Goal: Task Accomplishment & Management: Complete application form

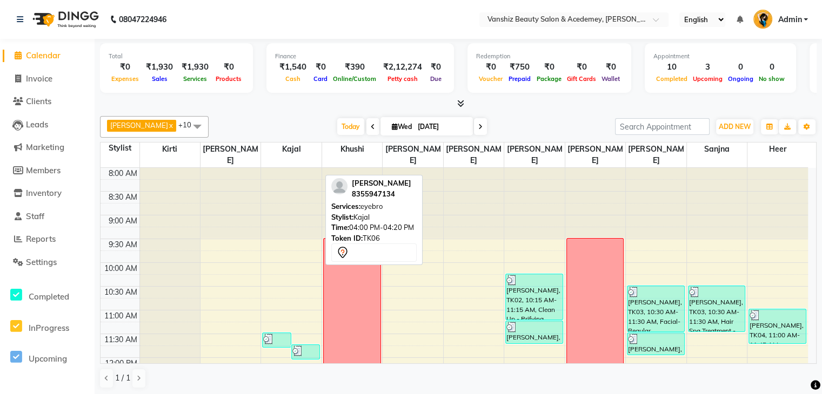
scroll to position [378, 0]
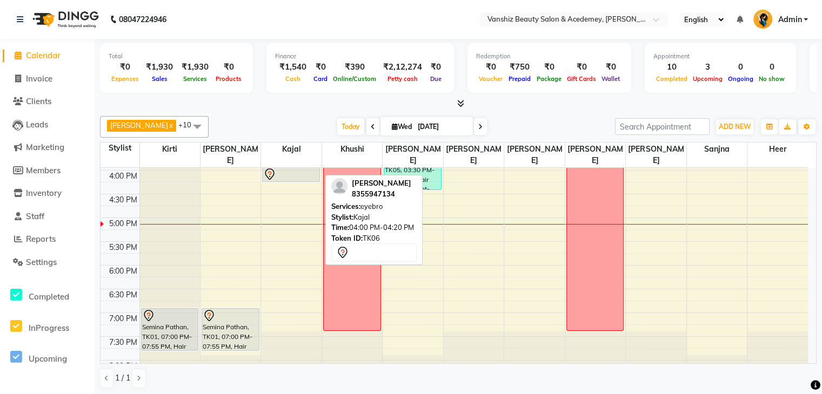
click at [0, 0] on div at bounding box center [0, 0] width 0 height 0
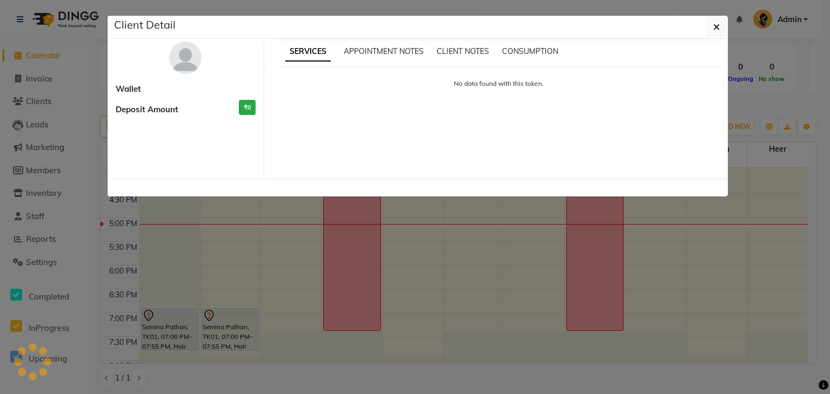
select select "7"
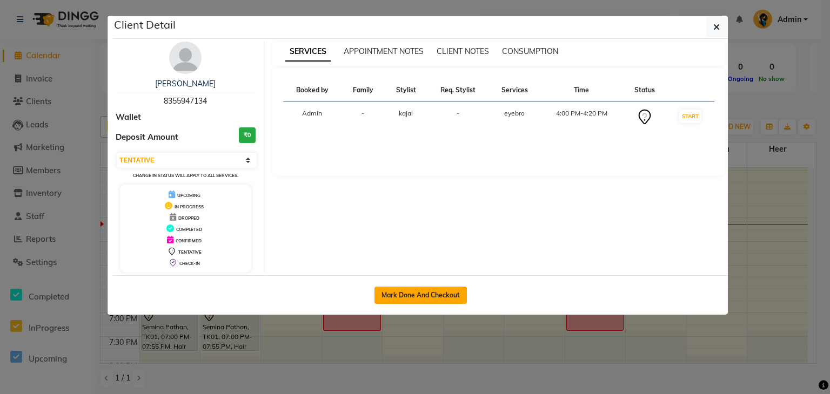
click at [419, 295] on button "Mark Done And Checkout" at bounding box center [420, 295] width 92 height 17
select select "service"
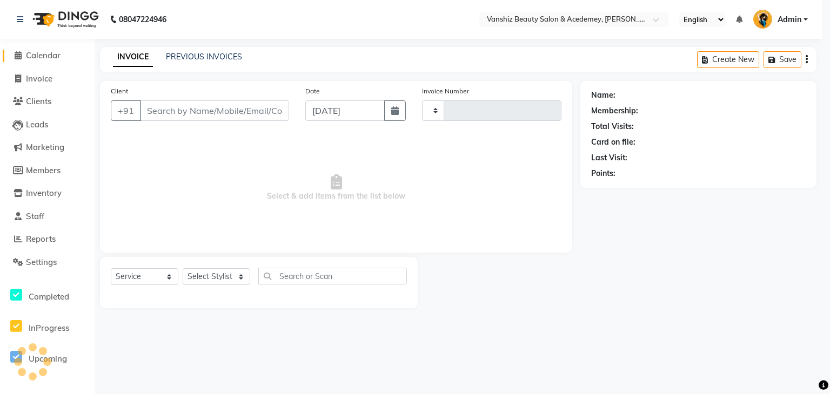
type input "1300"
select select "5403"
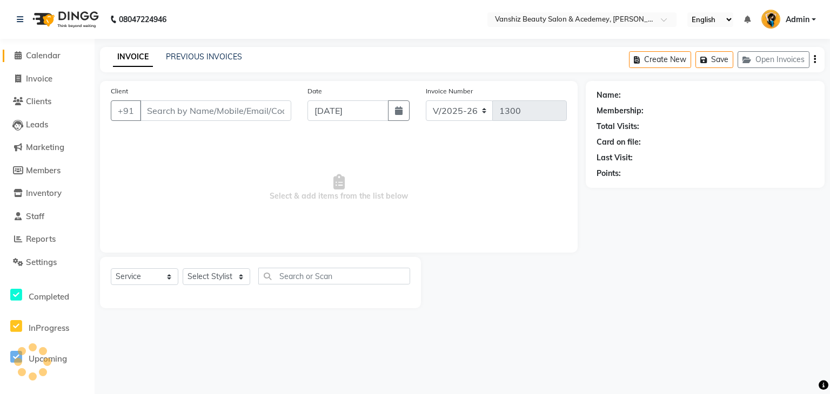
type input "8355947134"
select select "68622"
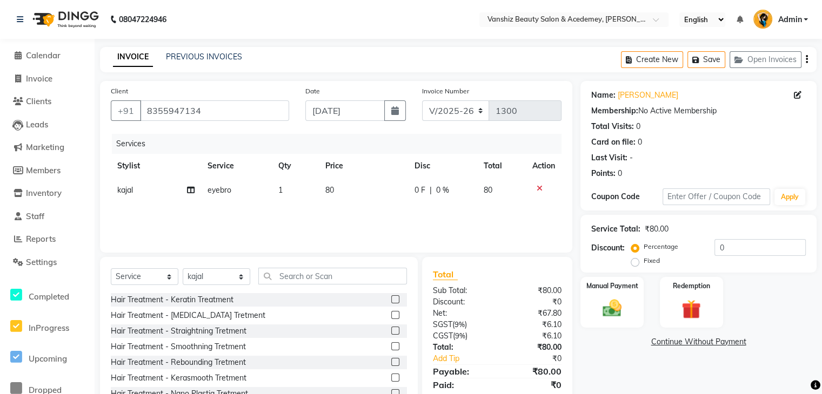
click at [326, 192] on span "80" at bounding box center [329, 190] width 9 height 10
select select "68622"
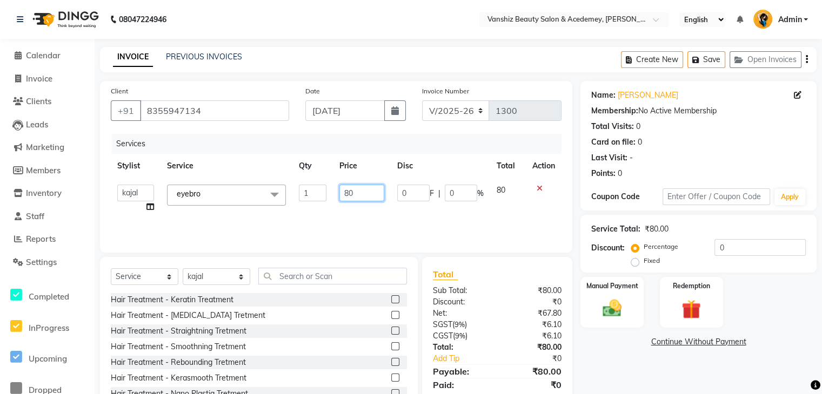
click at [352, 193] on input "80" at bounding box center [361, 193] width 45 height 17
type input "8"
type input "90"
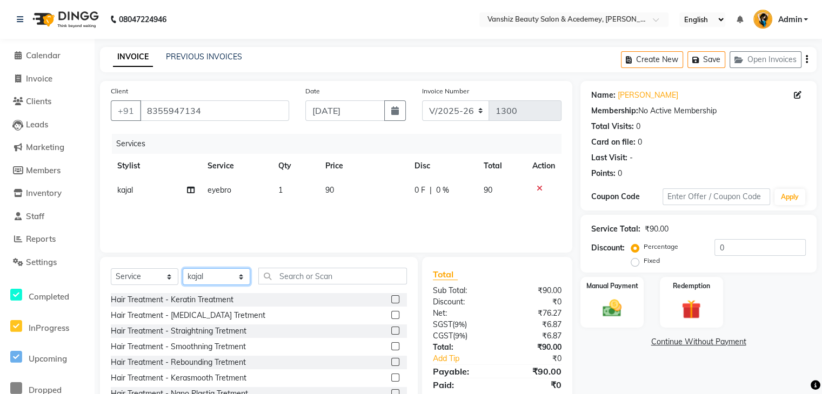
click at [225, 283] on select "Select Stylist [PERSON_NAME] [PERSON_NAME] [PERSON_NAME] kajal [PERSON_NAME] [P…" at bounding box center [217, 276] width 68 height 17
select select "59477"
click at [183, 269] on select "Select Stylist [PERSON_NAME] [PERSON_NAME] [PERSON_NAME] kajal [PERSON_NAME] [P…" at bounding box center [217, 276] width 68 height 17
click at [343, 284] on input "text" at bounding box center [332, 276] width 149 height 17
click at [313, 273] on input "text" at bounding box center [332, 276] width 149 height 17
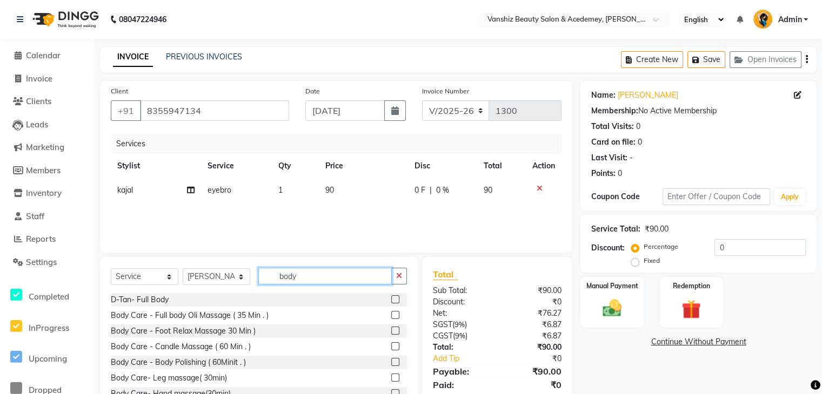
type input "body"
click at [391, 313] on label at bounding box center [395, 315] width 8 height 8
click at [391, 313] on input "checkbox" at bounding box center [394, 315] width 7 height 7
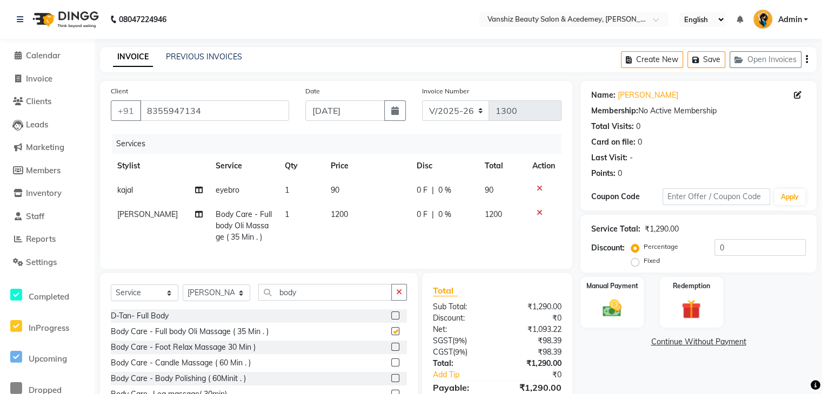
checkbox input "false"
click at [195, 212] on icon at bounding box center [199, 215] width 8 height 8
select select "59477"
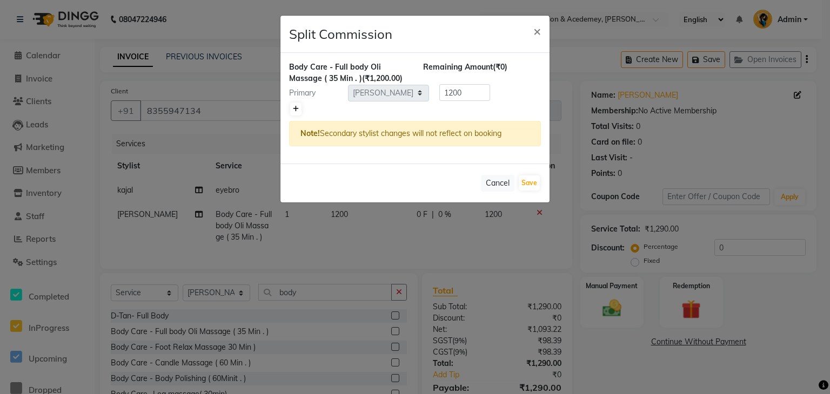
click at [296, 110] on icon at bounding box center [296, 109] width 6 height 6
type input "600"
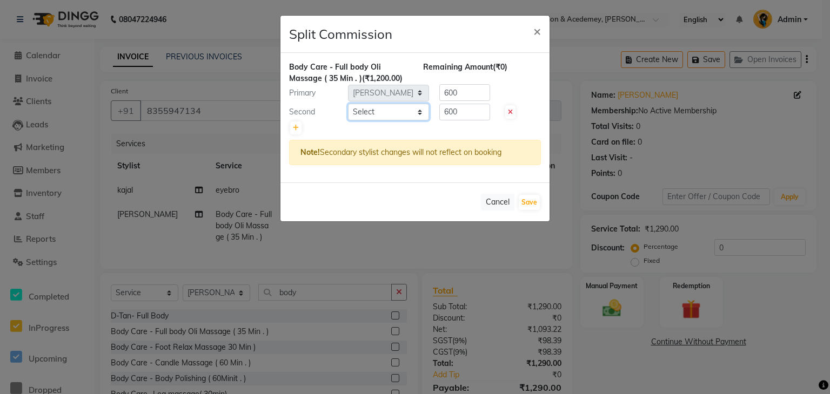
click at [363, 112] on select "Select [PERSON_NAME] [PERSON_NAME] [PERSON_NAME] kajal [PERSON_NAME] [PERSON_NA…" at bounding box center [388, 112] width 81 height 17
select select "87766"
click at [348, 104] on select "Select [PERSON_NAME] [PERSON_NAME] [PERSON_NAME] kajal [PERSON_NAME] [PERSON_NA…" at bounding box center [388, 112] width 81 height 17
click at [523, 197] on button "Save" at bounding box center [529, 202] width 21 height 15
select select "Select"
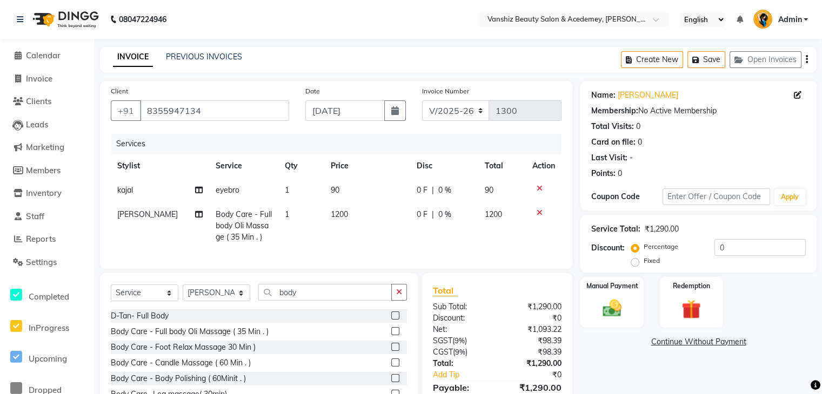
click at [441, 213] on span "0 %" at bounding box center [444, 214] width 13 height 11
select select "59477"
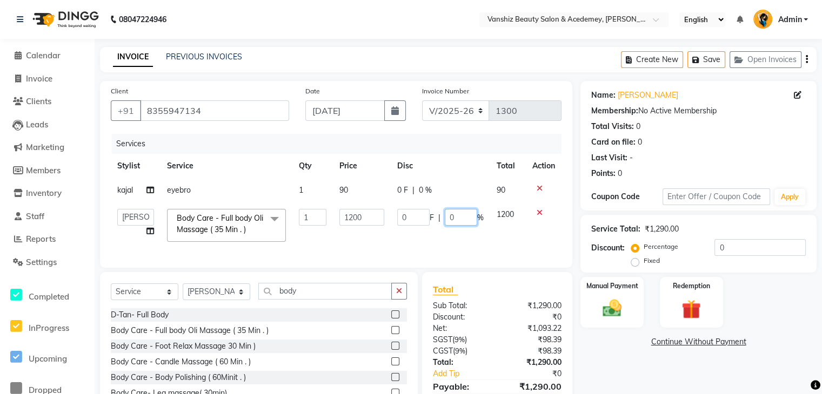
click at [462, 224] on input "0" at bounding box center [461, 217] width 32 height 17
type input "50"
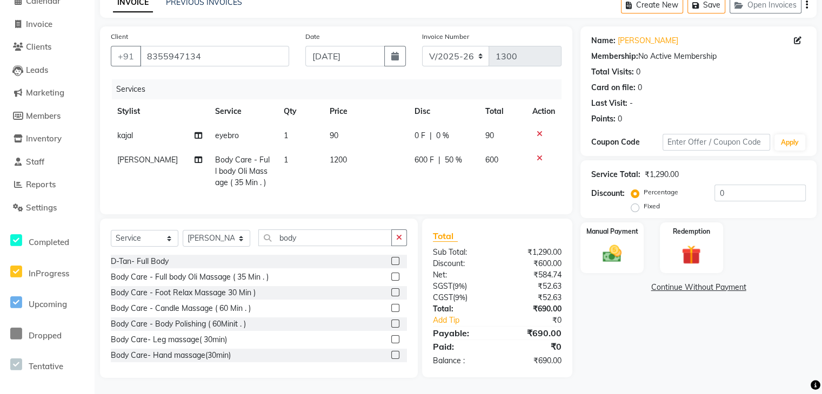
click at [557, 173] on td at bounding box center [544, 171] width 36 height 47
click at [597, 248] on img at bounding box center [611, 254] width 32 height 23
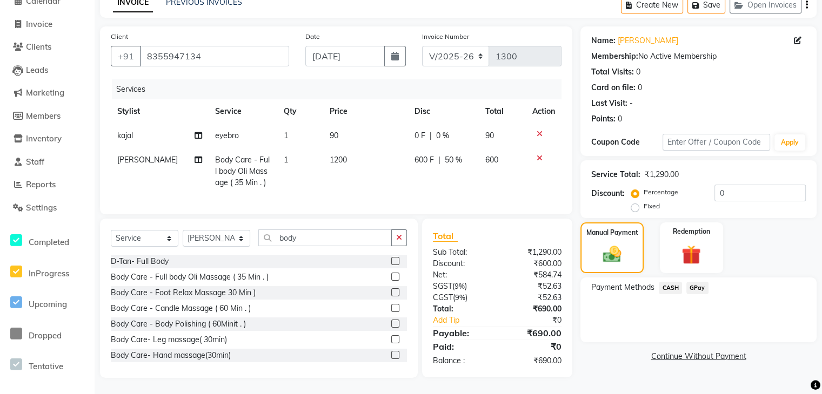
click at [672, 282] on span "CASH" at bounding box center [670, 288] width 23 height 12
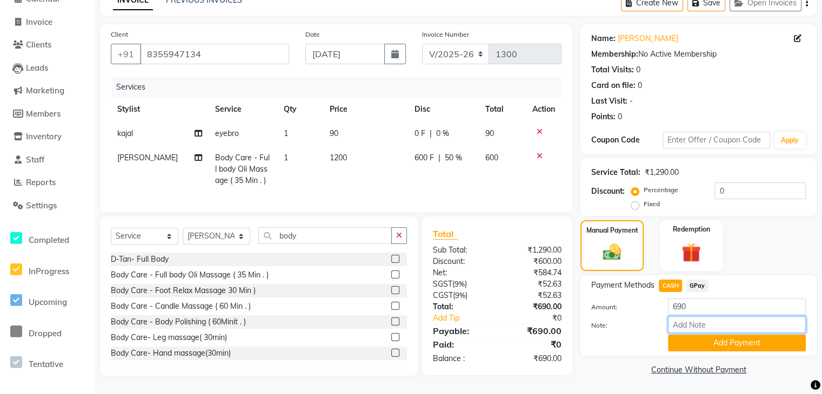
click at [703, 318] on input "Note:" at bounding box center [737, 325] width 138 height 17
type input "cash"
click at [715, 337] on button "Add Payment" at bounding box center [737, 343] width 138 height 17
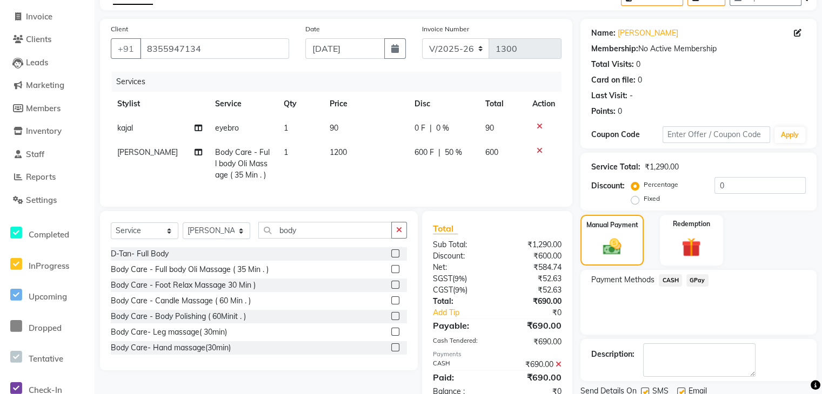
scroll to position [102, 0]
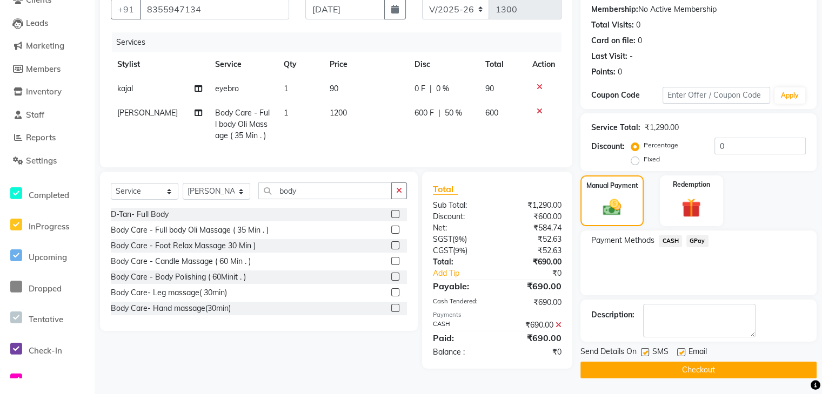
click at [682, 353] on label at bounding box center [681, 352] width 8 height 8
click at [682, 353] on input "checkbox" at bounding box center [680, 353] width 7 height 7
checkbox input "false"
click at [642, 353] on label at bounding box center [645, 352] width 8 height 8
click at [642, 353] on input "checkbox" at bounding box center [644, 353] width 7 height 7
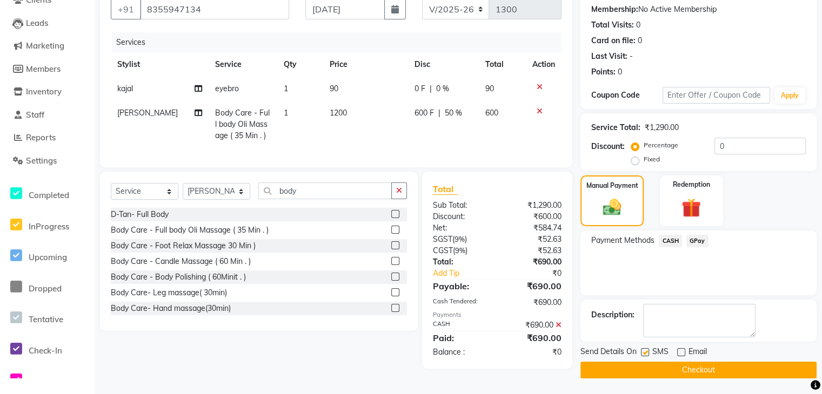
checkbox input "false"
click at [655, 365] on button "Checkout" at bounding box center [698, 370] width 236 height 17
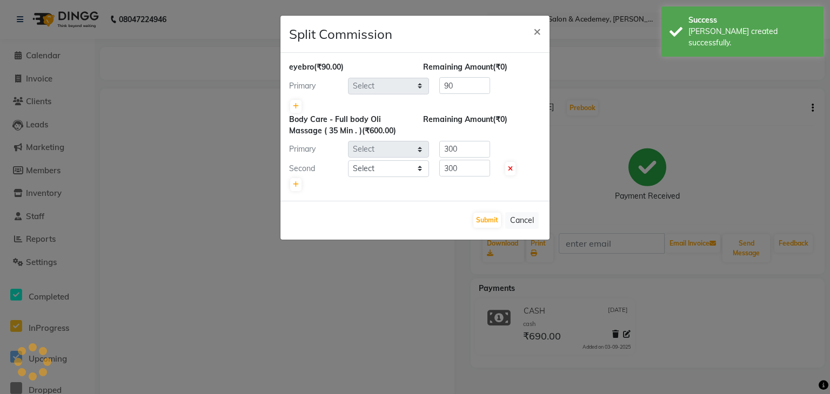
select select "68622"
select select "59477"
select select "87766"
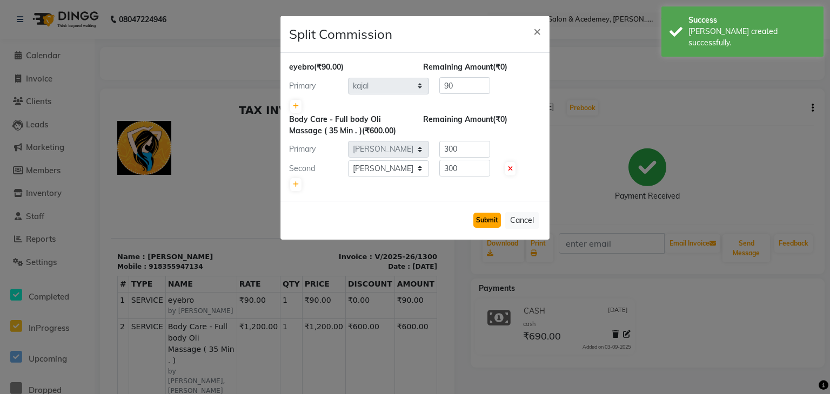
click at [488, 216] on button "Submit" at bounding box center [487, 220] width 28 height 15
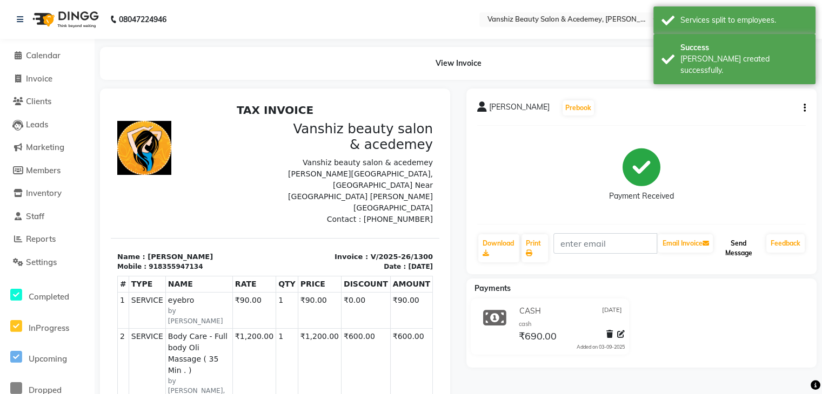
click at [737, 246] on button "Send Message" at bounding box center [738, 248] width 47 height 28
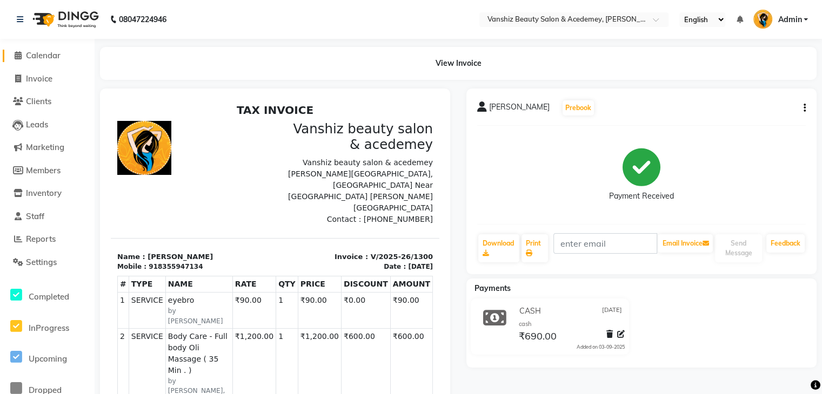
click at [63, 52] on link "Calendar" at bounding box center [47, 56] width 89 height 12
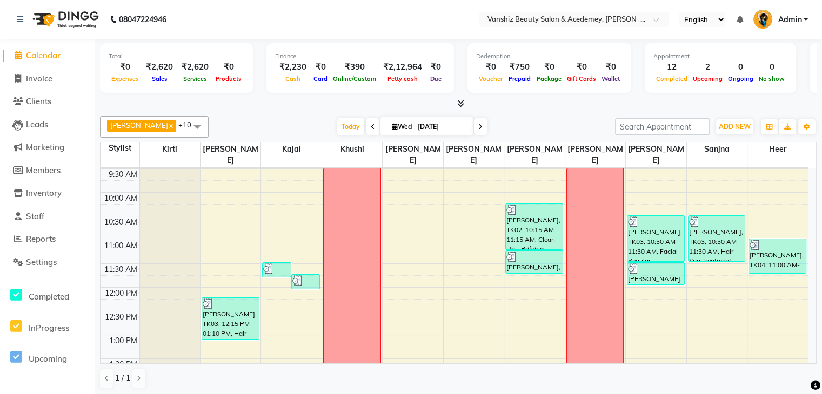
scroll to position [69, 0]
